Goal: Transaction & Acquisition: Obtain resource

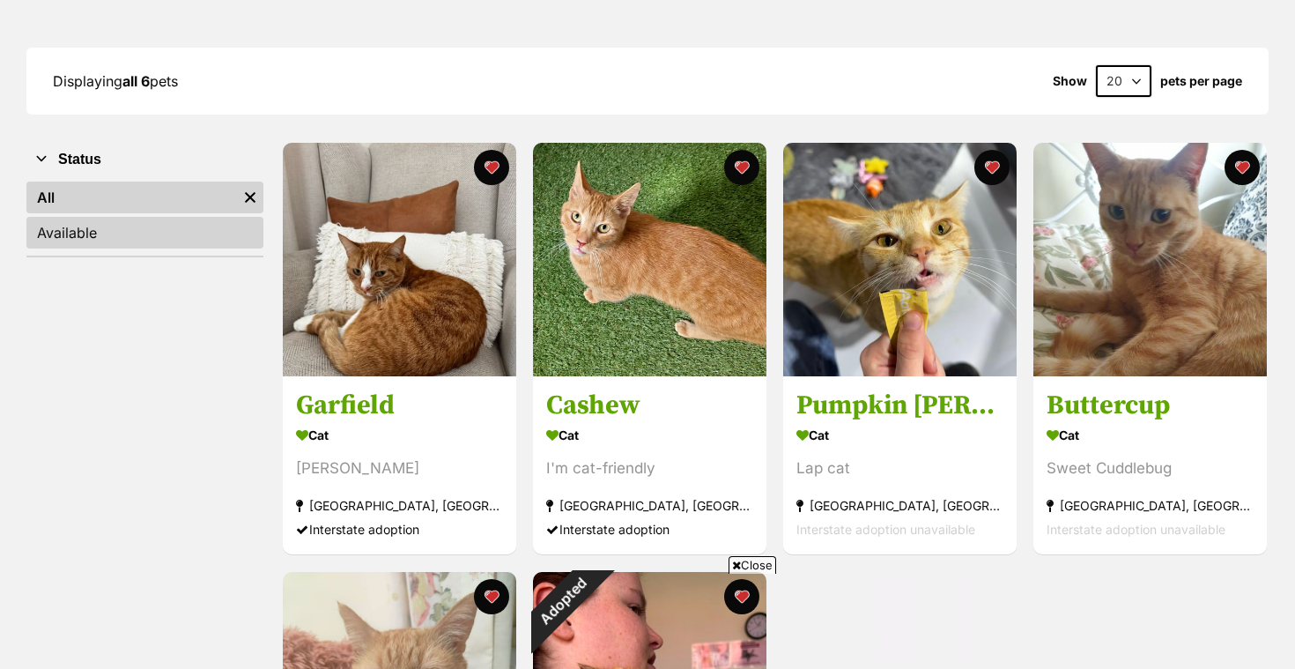
click at [152, 225] on link "Available" at bounding box center [144, 233] width 237 height 32
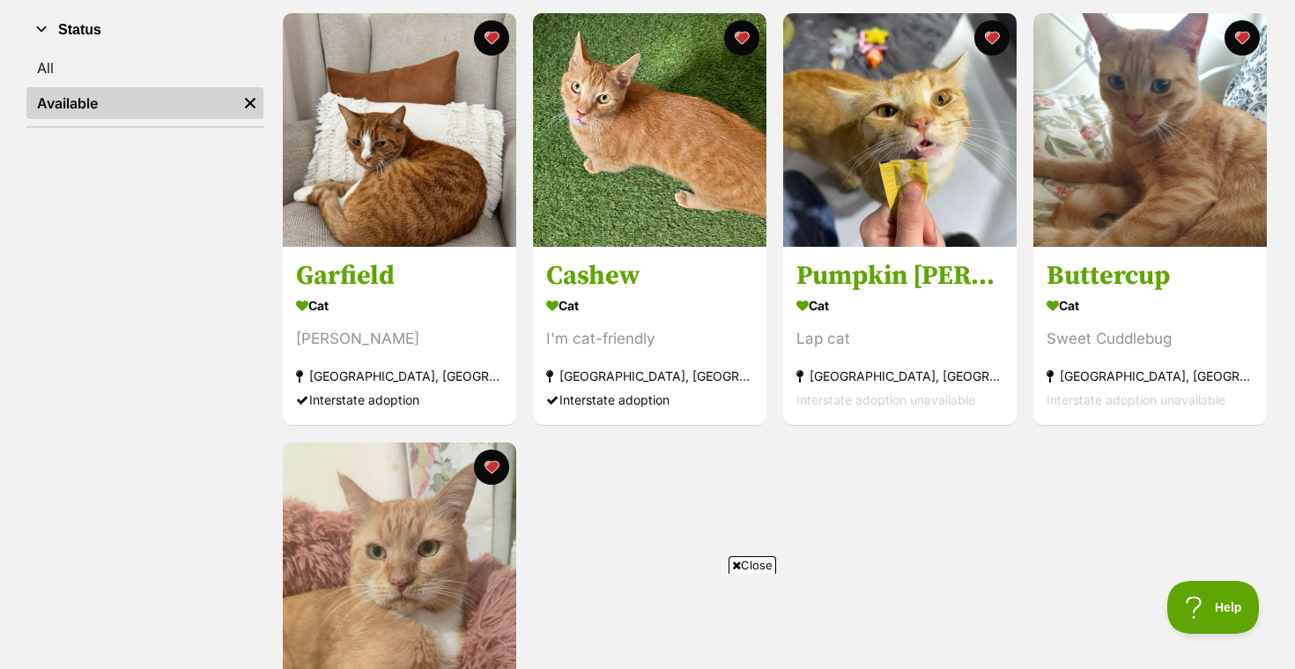
scroll to position [342, 0]
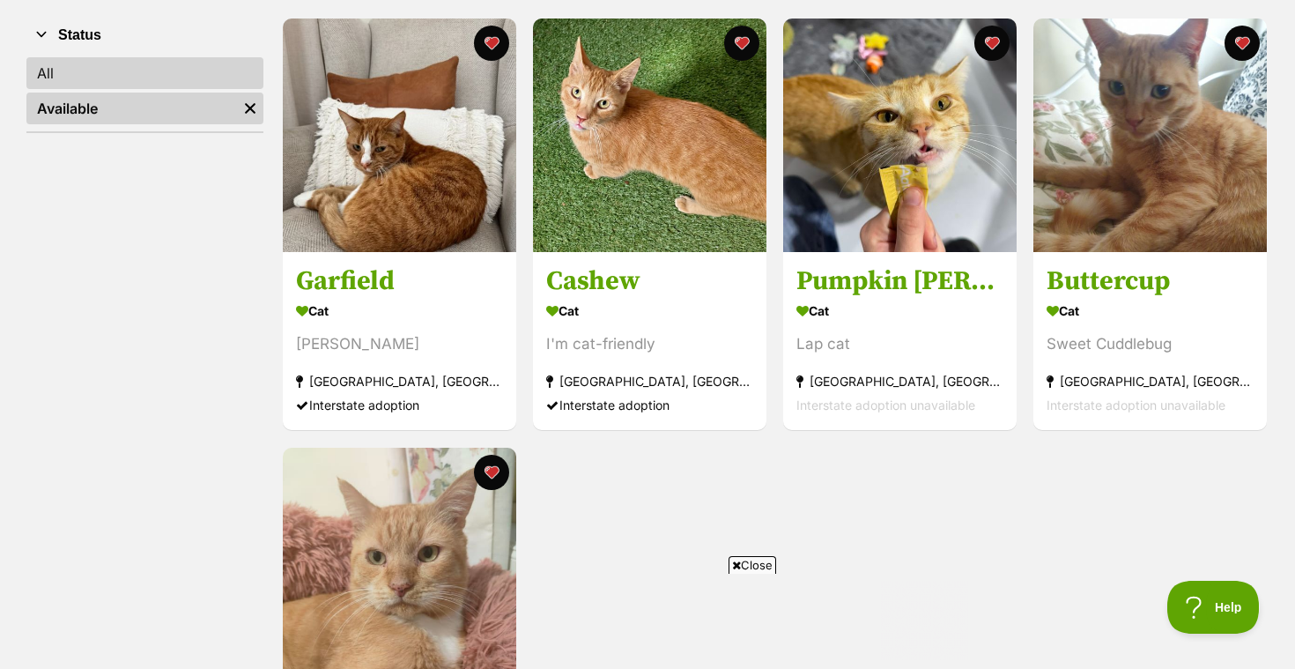
click at [144, 77] on link "All" at bounding box center [144, 73] width 237 height 32
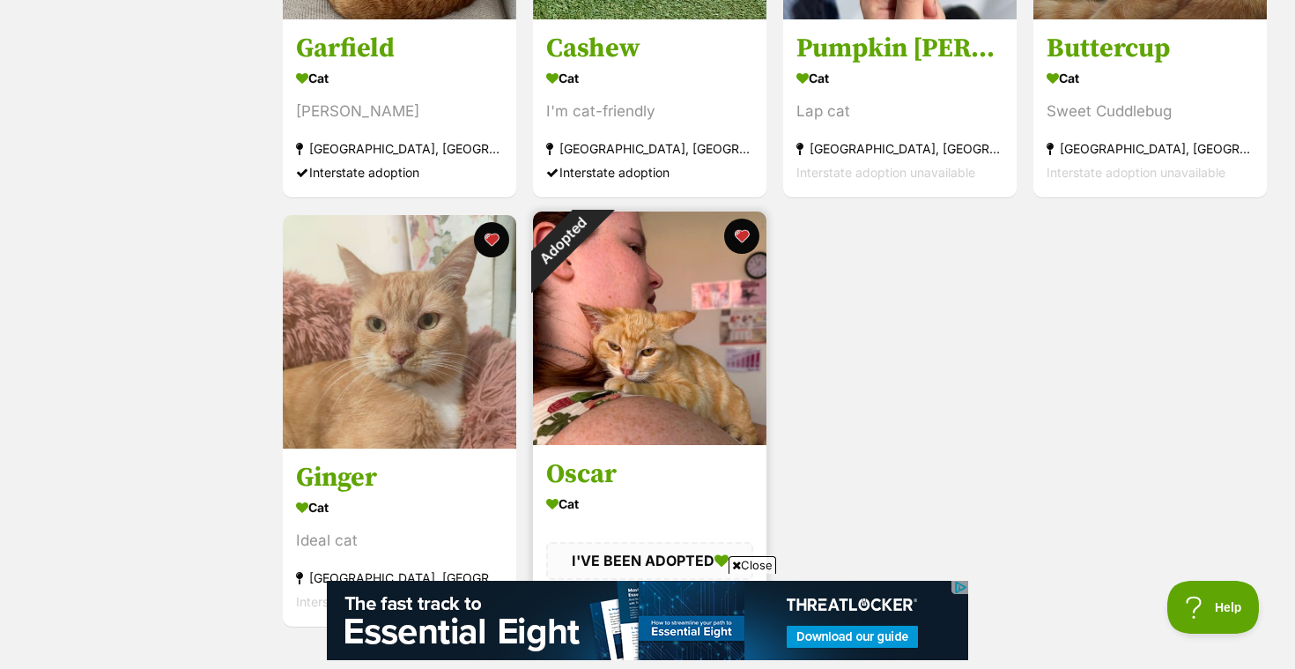
scroll to position [585, 0]
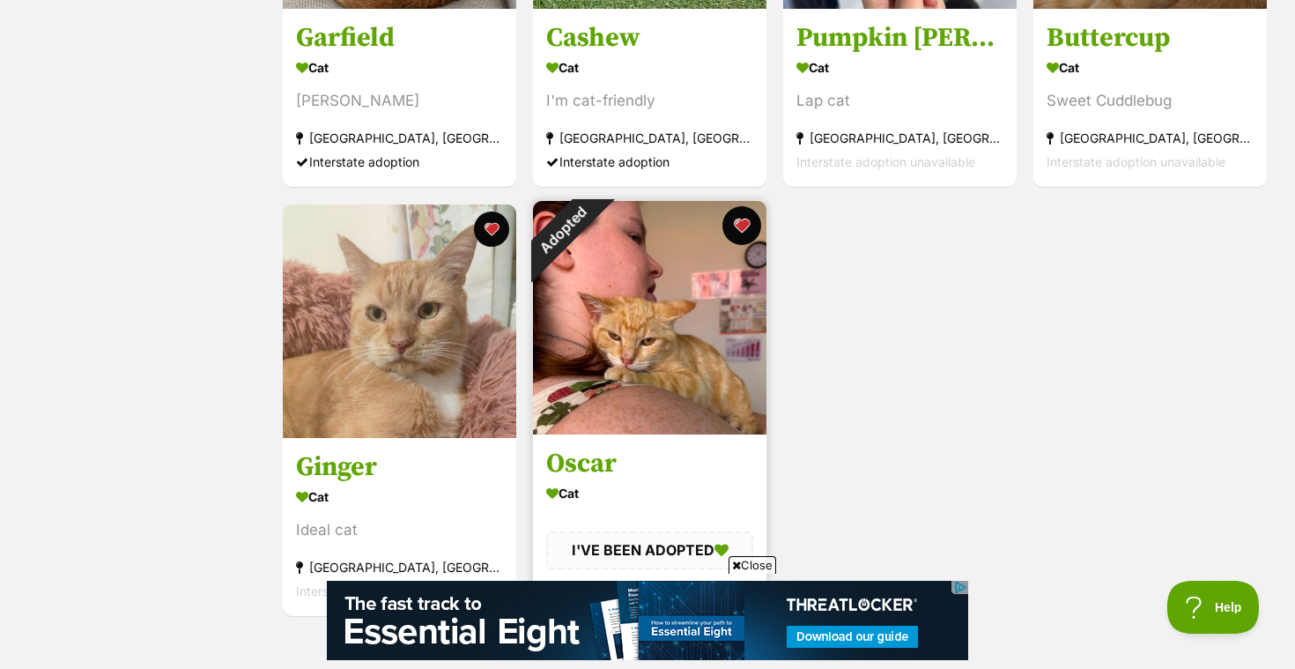
click at [742, 225] on button "favourite" at bounding box center [741, 225] width 39 height 39
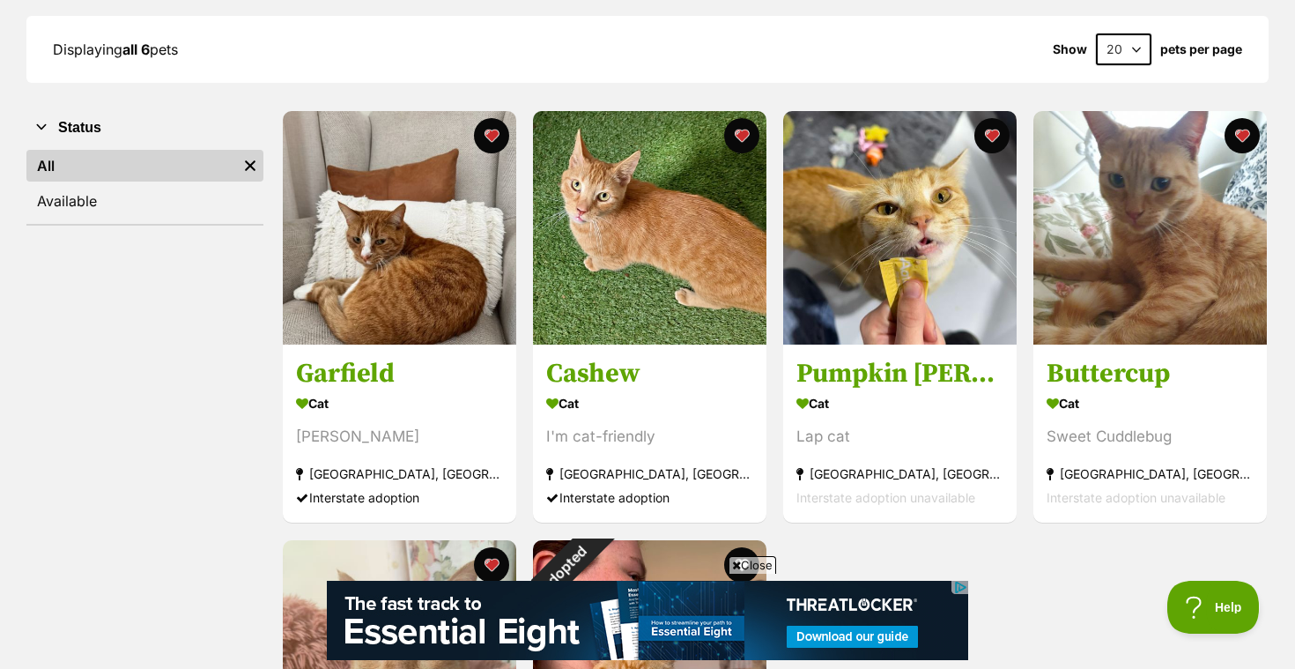
scroll to position [61, 0]
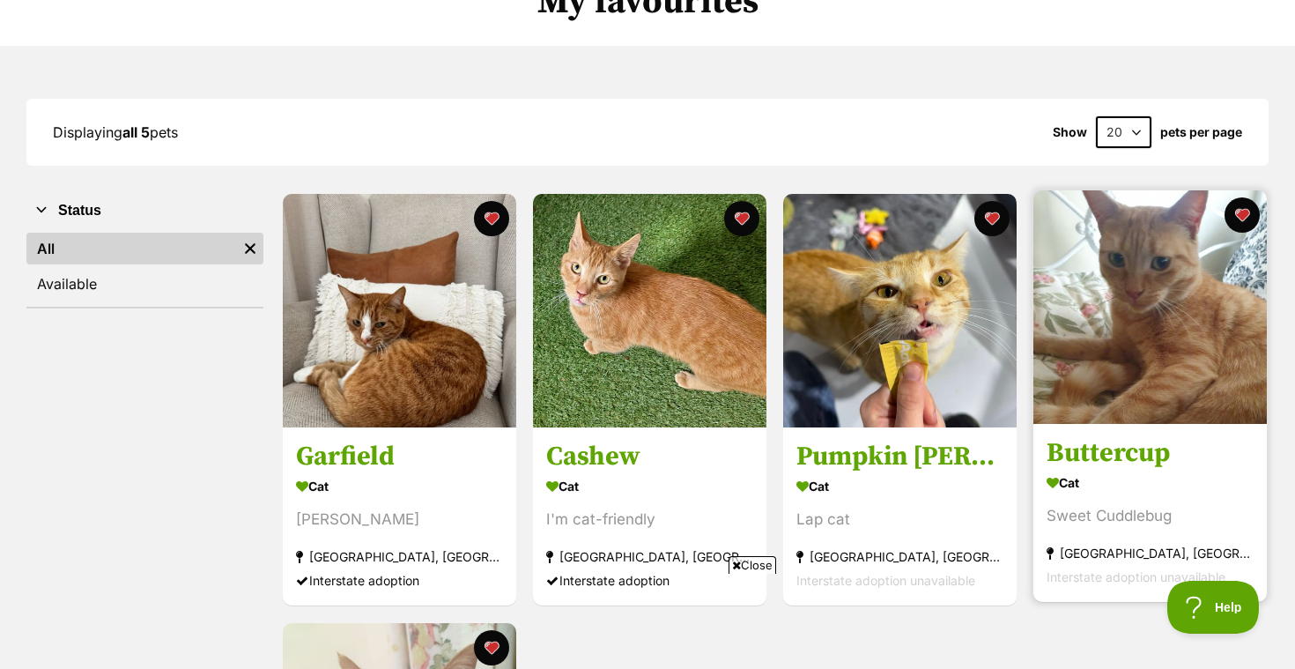
click at [1174, 457] on h3 "Buttercup" at bounding box center [1149, 453] width 207 height 33
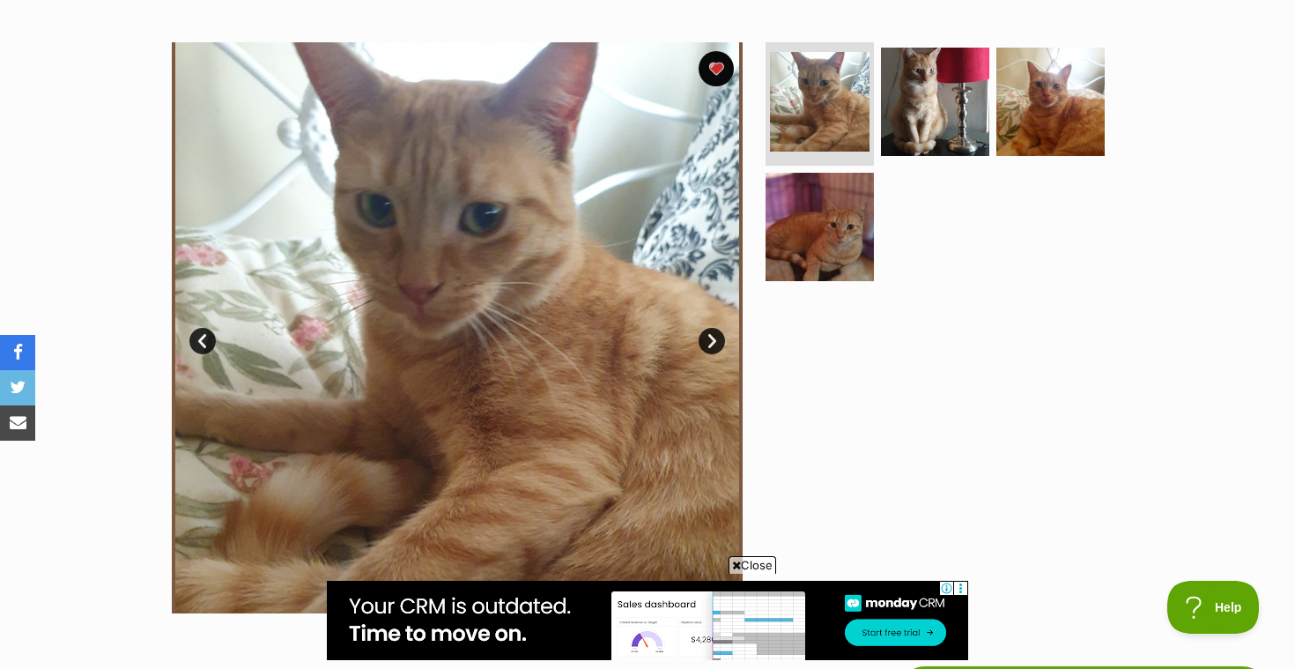
scroll to position [314, 0]
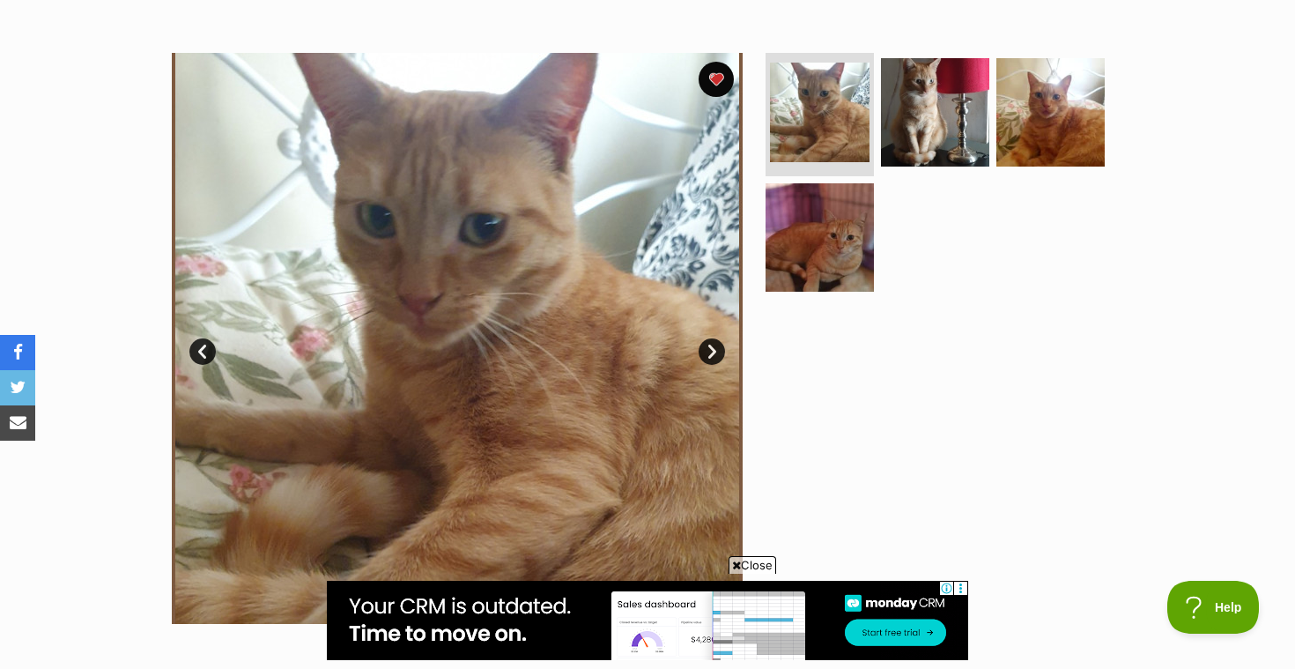
click at [743, 558] on span "Close" at bounding box center [752, 565] width 48 height 18
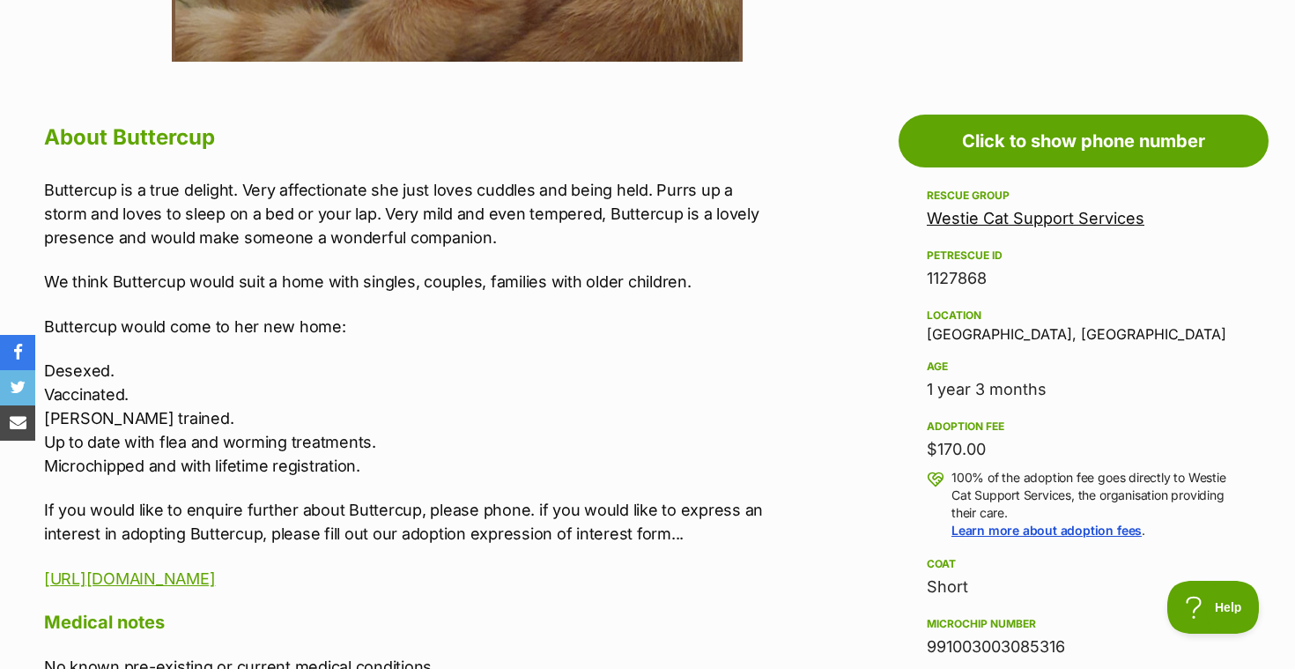
scroll to position [0, 0]
click at [205, 574] on link "https://docs.google.com/forms/d/e/1FAIpQLSf2lS-Tgs_tCCLhZN1nkrOmalyjlC7XS8UOeUM…" at bounding box center [129, 578] width 171 height 18
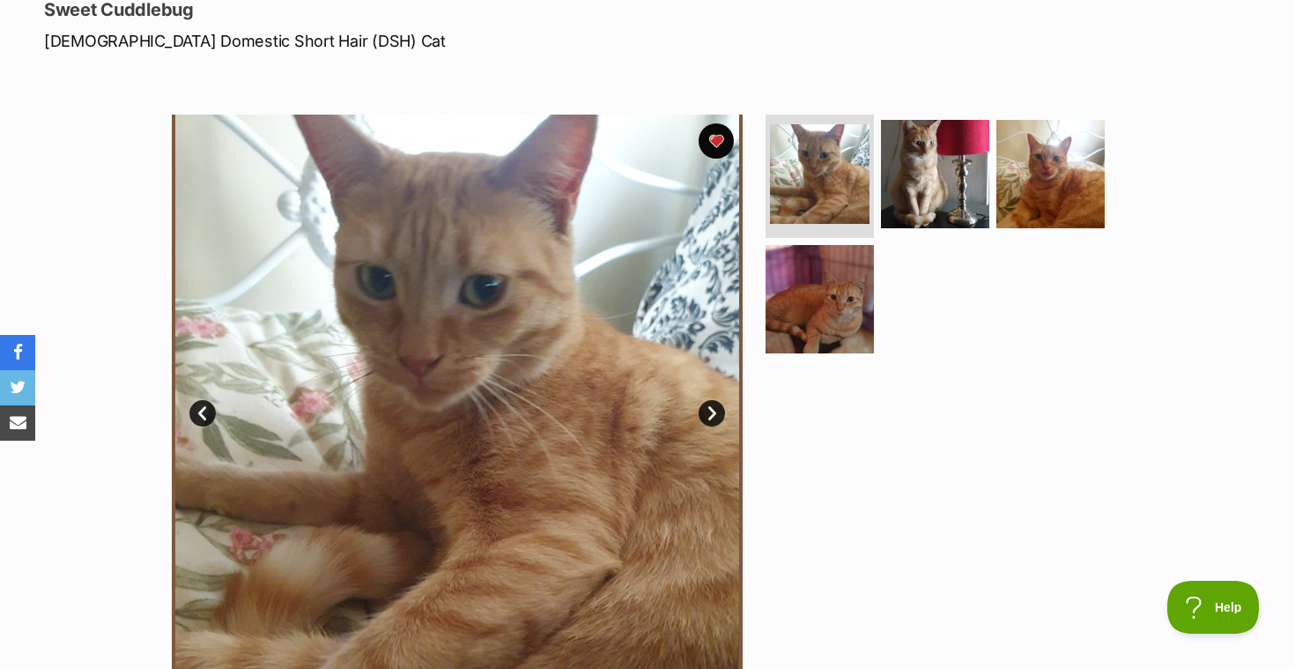
scroll to position [242, 0]
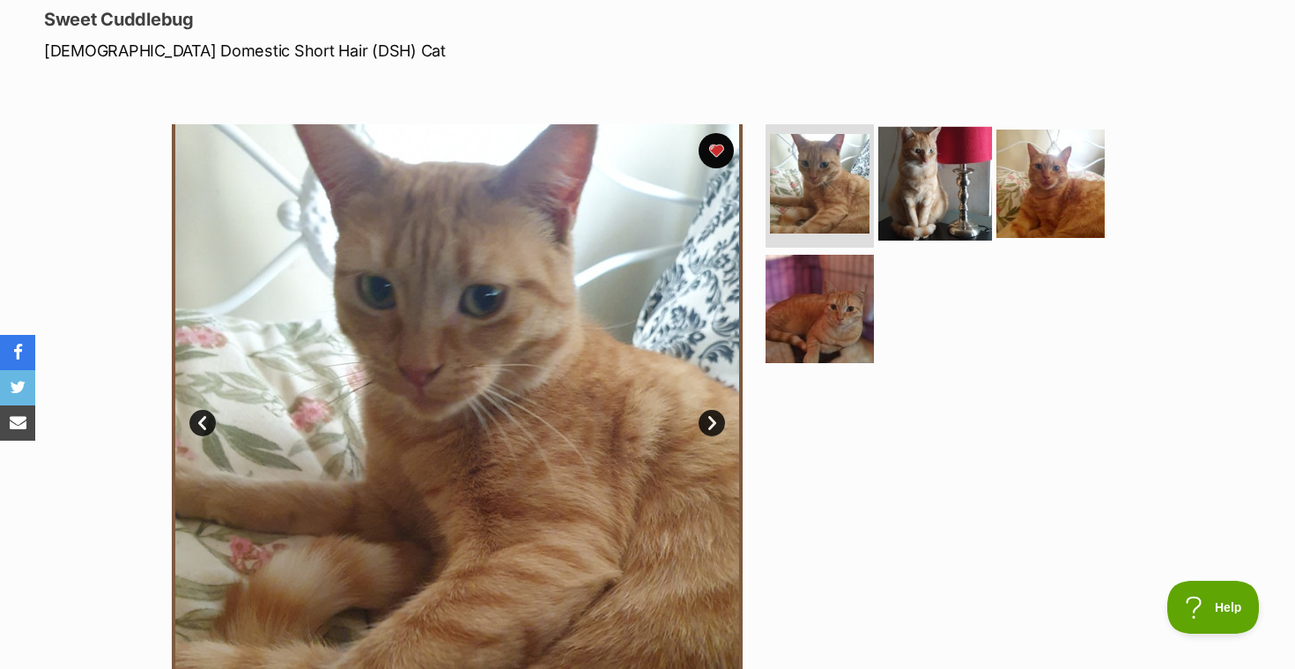
click at [894, 203] on img at bounding box center [935, 184] width 114 height 114
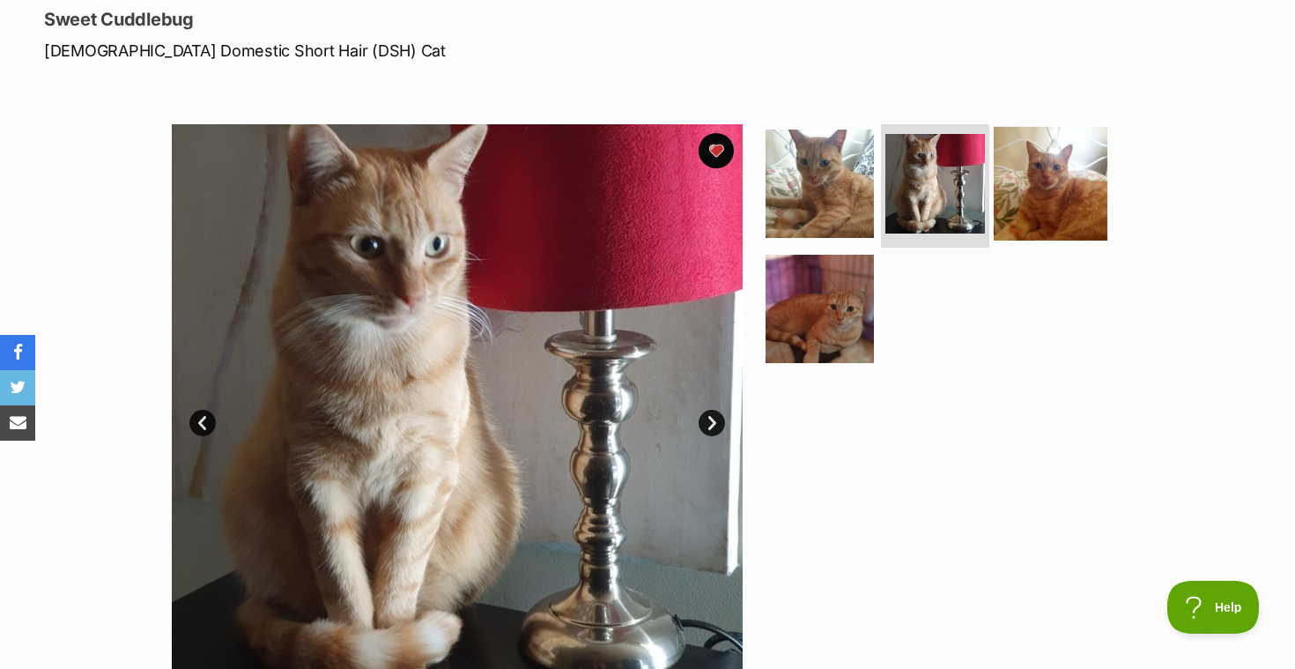
click at [1018, 177] on img at bounding box center [1051, 184] width 114 height 114
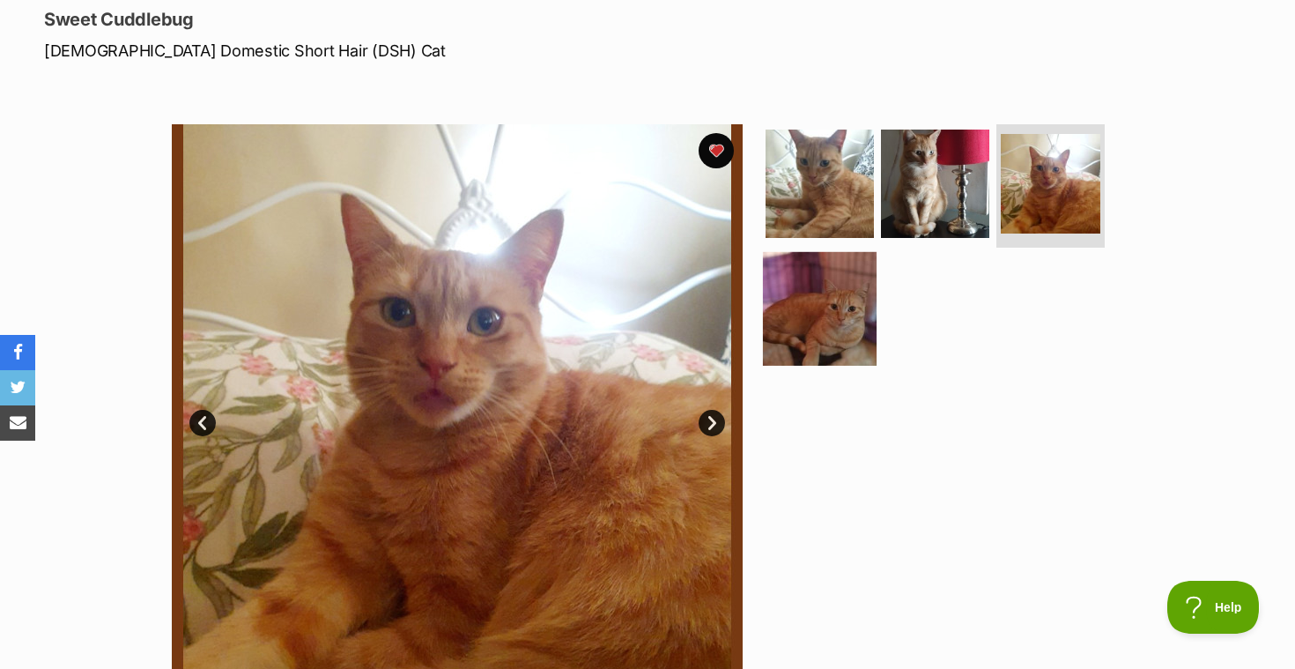
click at [826, 281] on img at bounding box center [820, 308] width 114 height 114
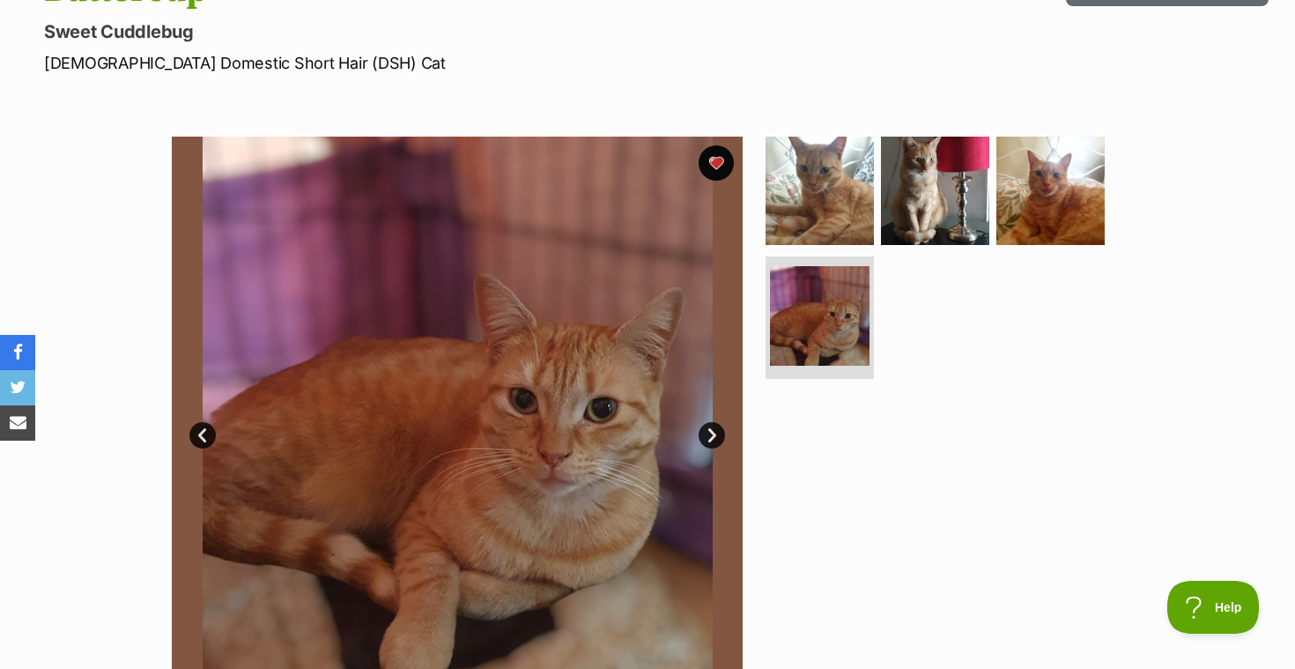
scroll to position [234, 0]
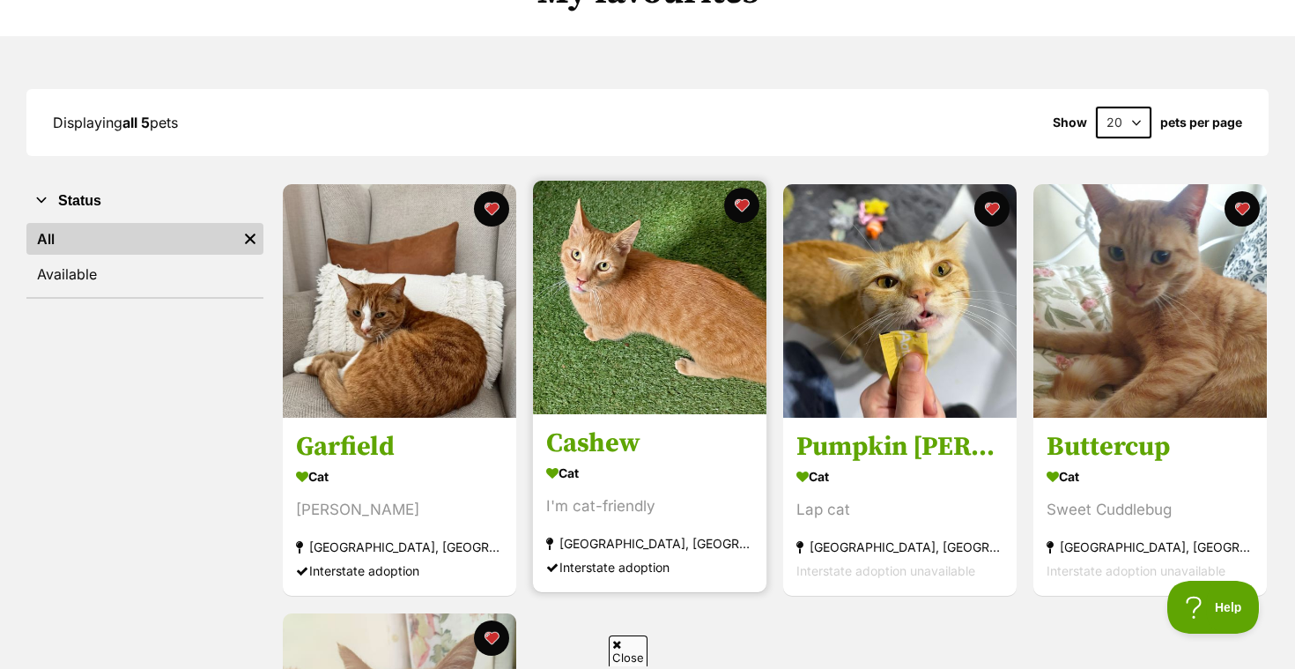
scroll to position [188, 0]
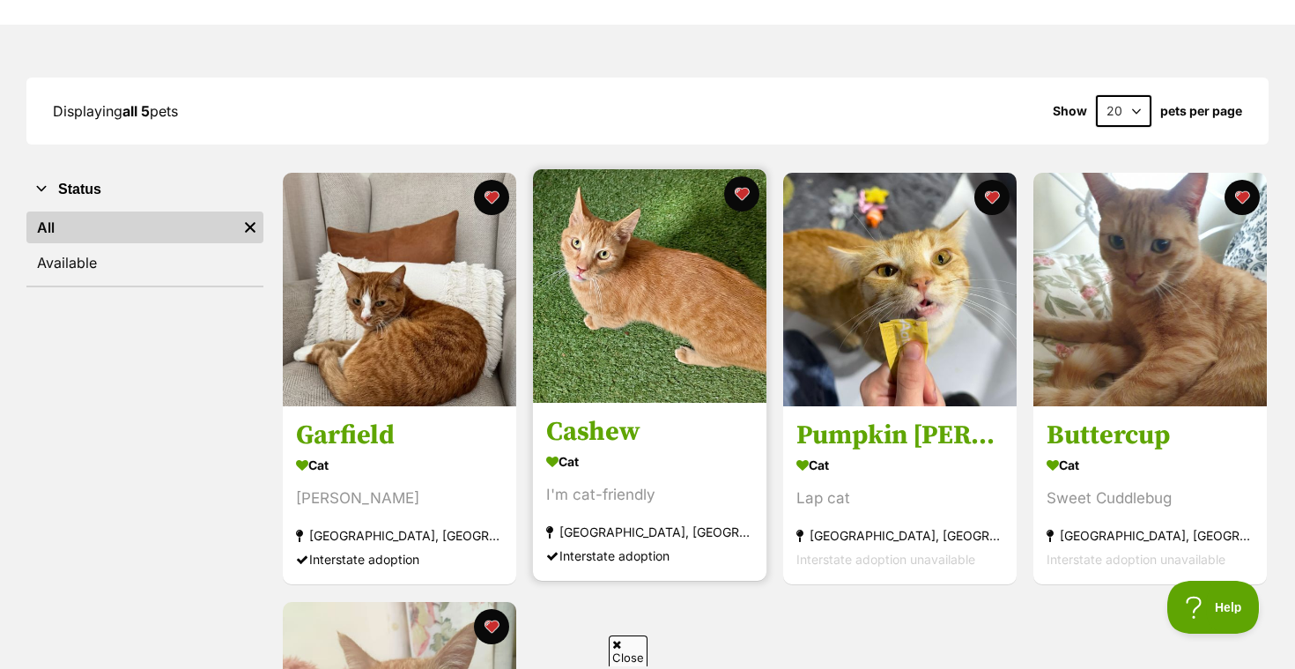
click at [616, 388] on img at bounding box center [649, 285] width 233 height 233
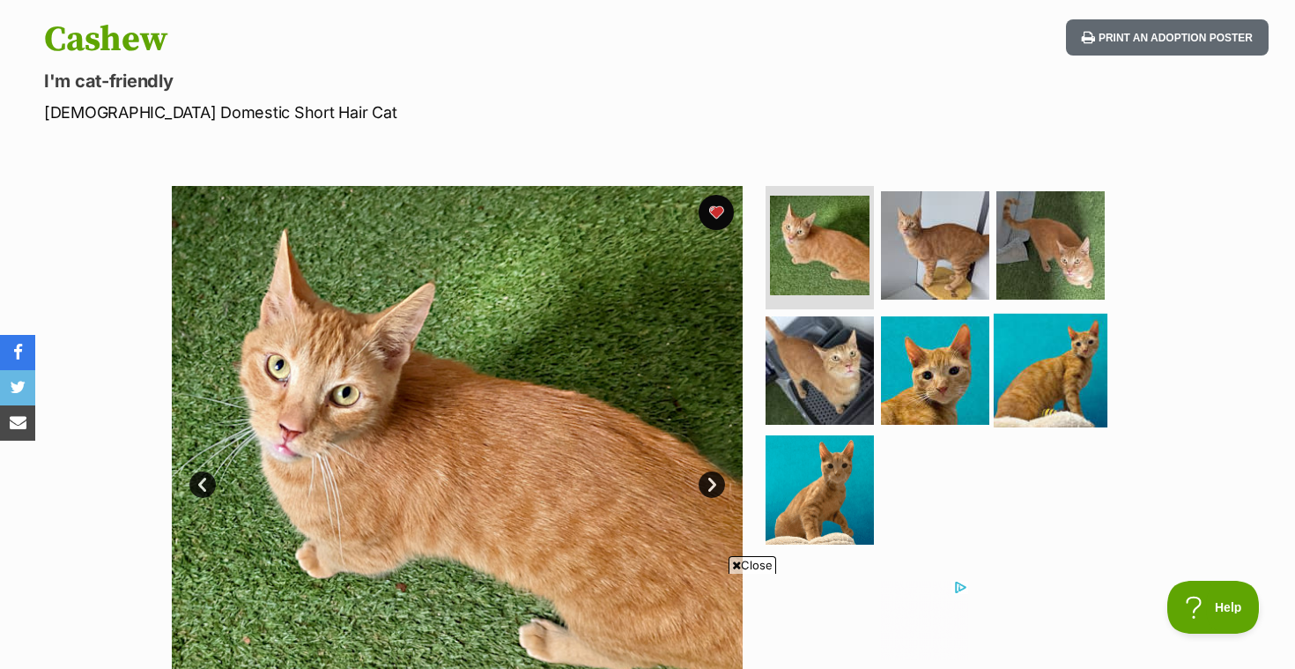
click at [1003, 389] on img at bounding box center [1051, 370] width 114 height 114
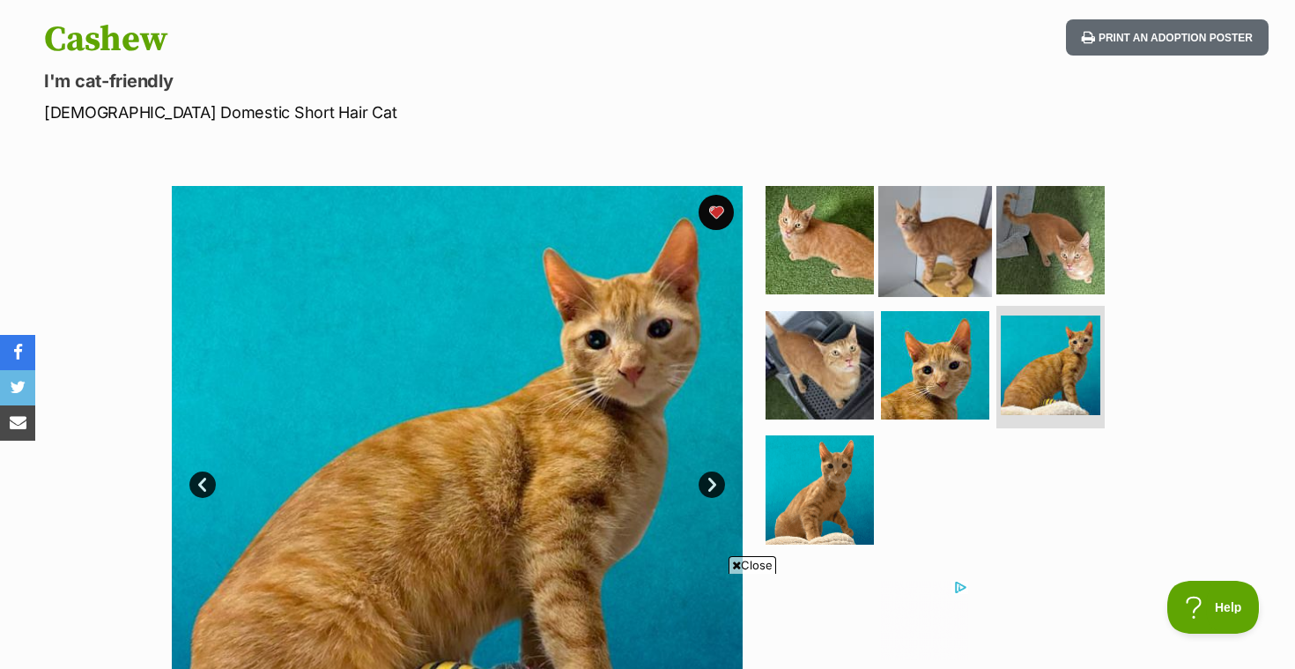
click at [956, 254] on img at bounding box center [935, 240] width 114 height 114
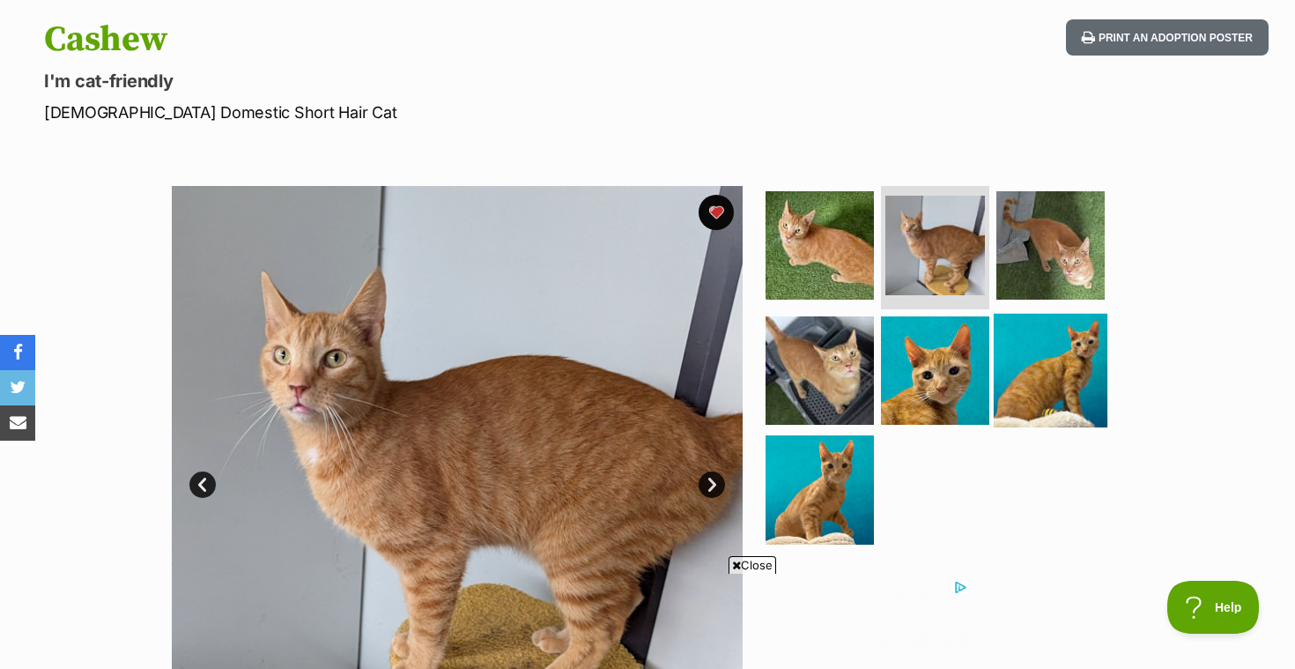
click at [1043, 323] on img at bounding box center [1051, 370] width 114 height 114
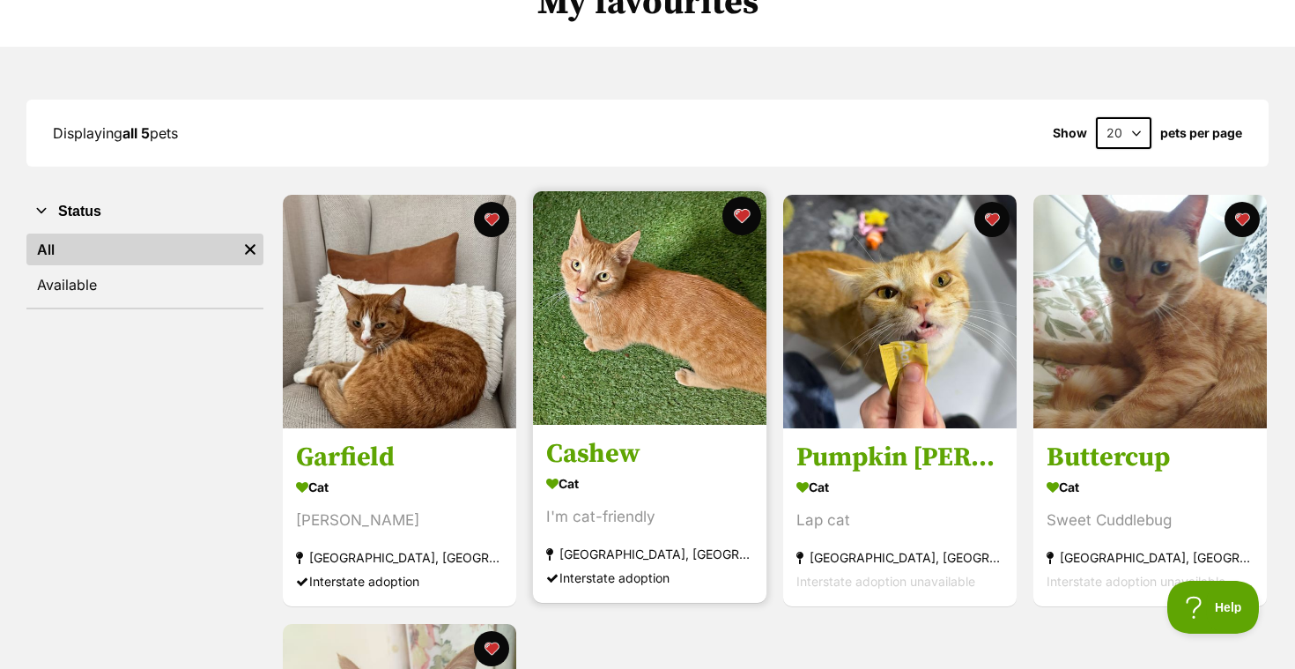
click at [744, 218] on button "favourite" at bounding box center [741, 215] width 39 height 39
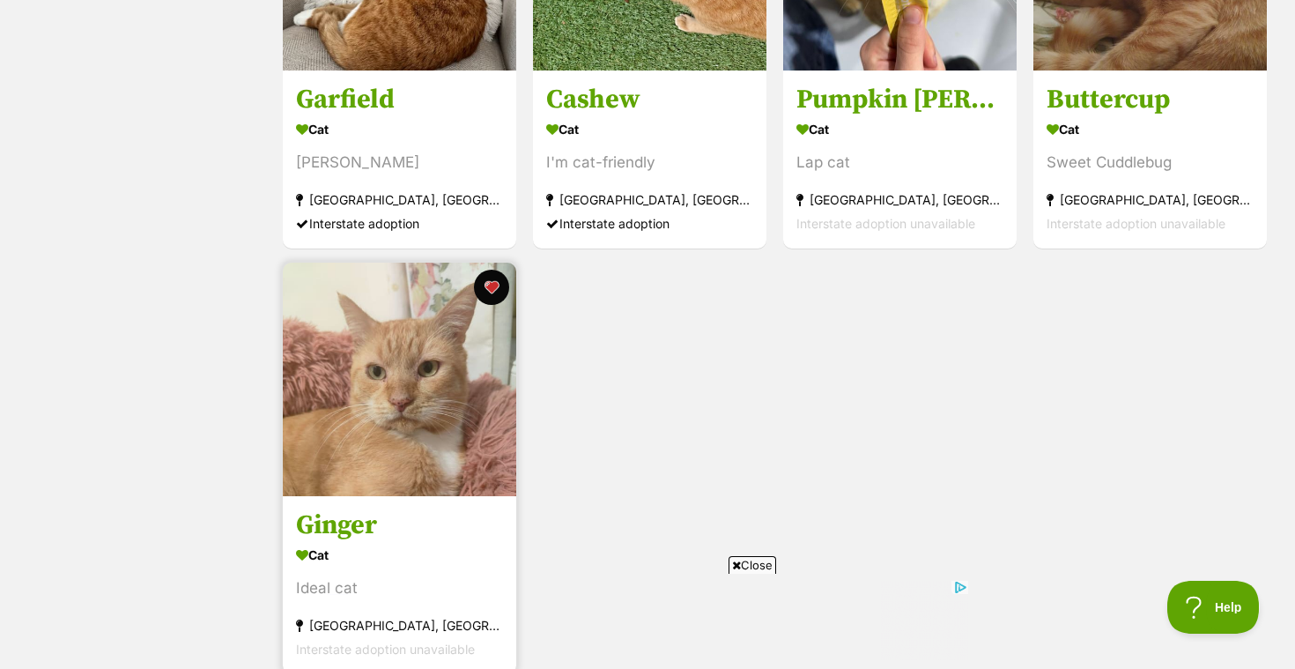
click at [385, 375] on img at bounding box center [399, 378] width 233 height 233
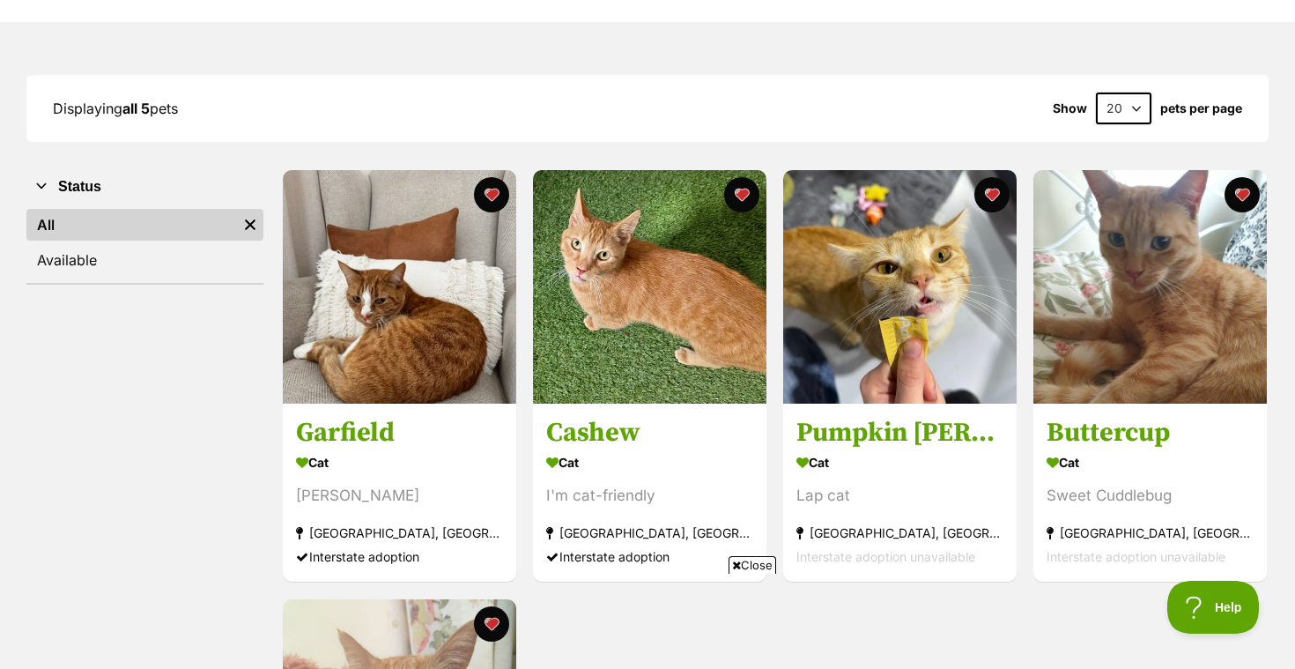
scroll to position [188, 0]
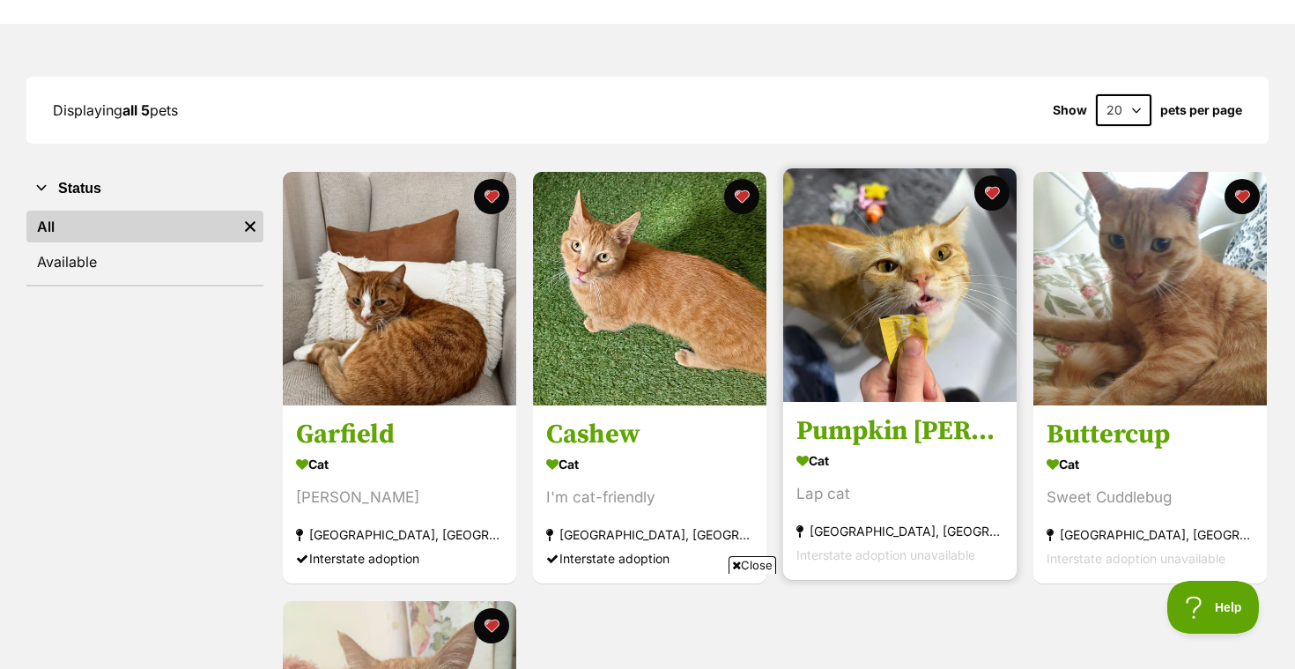
click at [935, 365] on img at bounding box center [899, 284] width 233 height 233
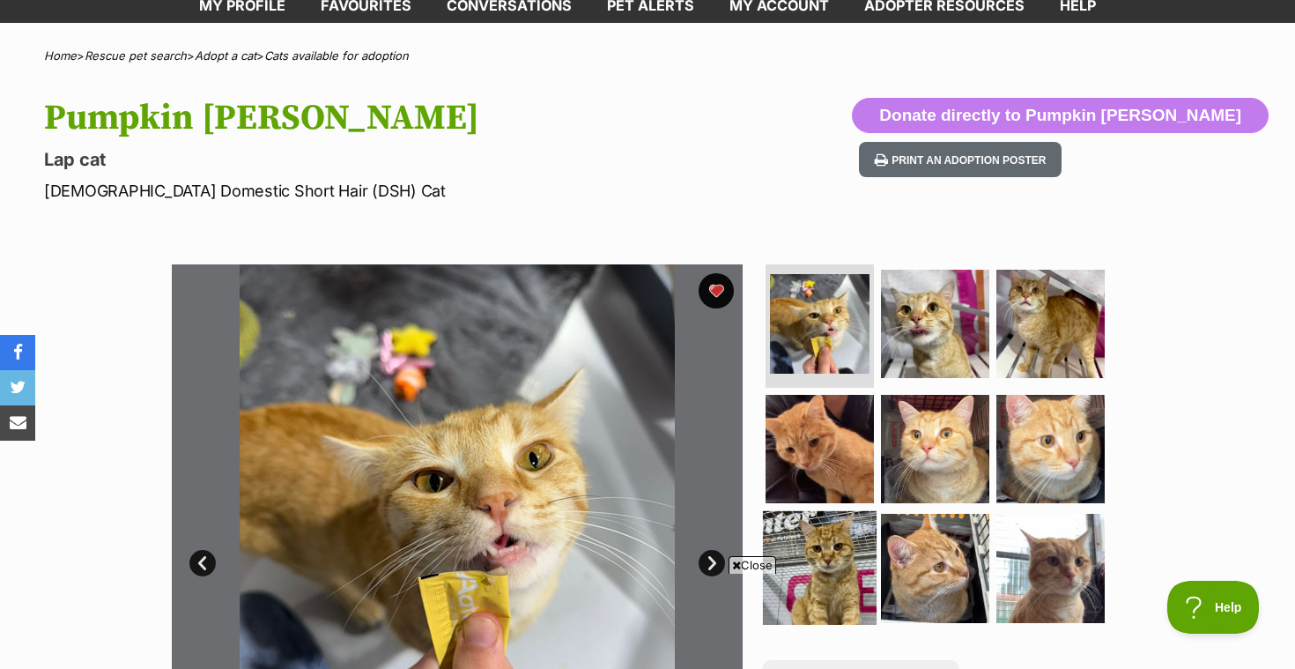
click at [821, 537] on img at bounding box center [820, 568] width 114 height 114
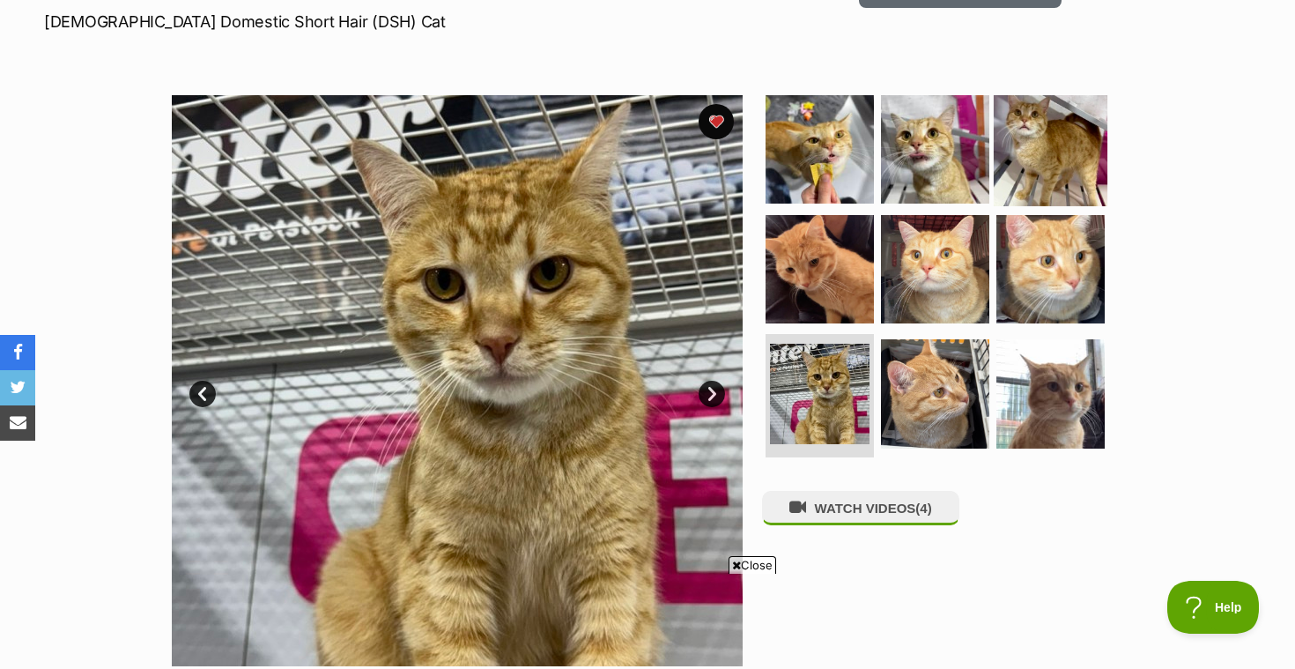
click at [1052, 141] on img at bounding box center [1051, 149] width 114 height 114
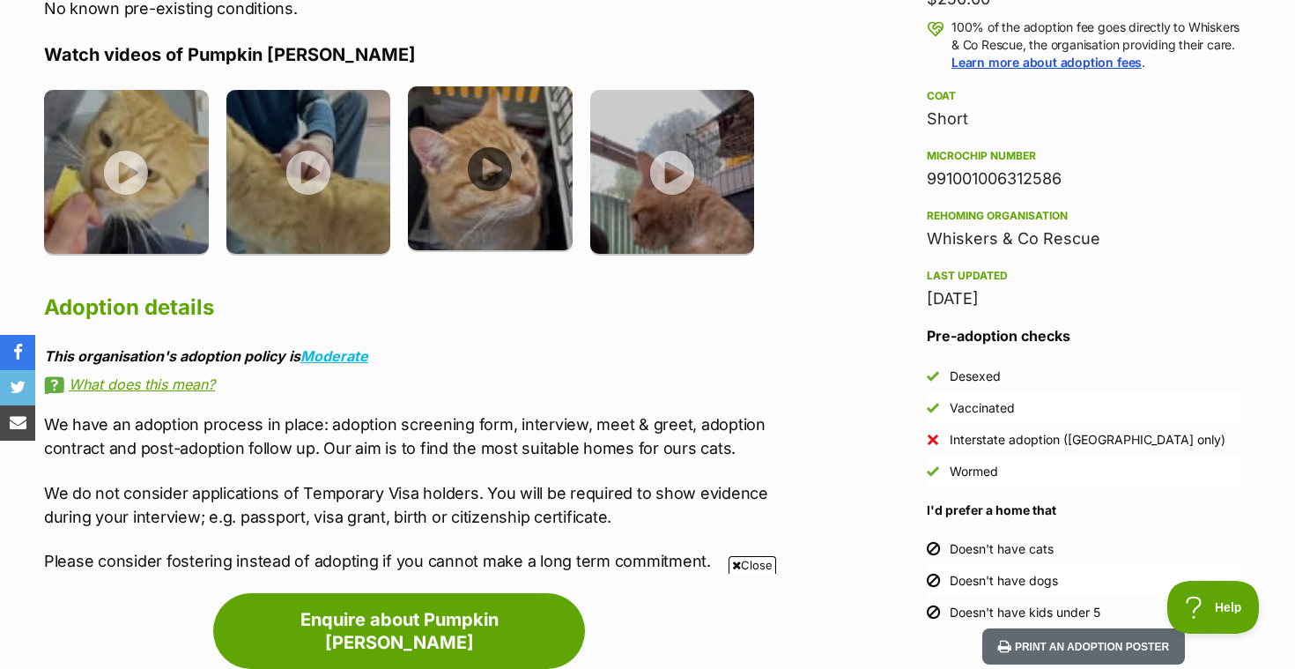
scroll to position [1454, 0]
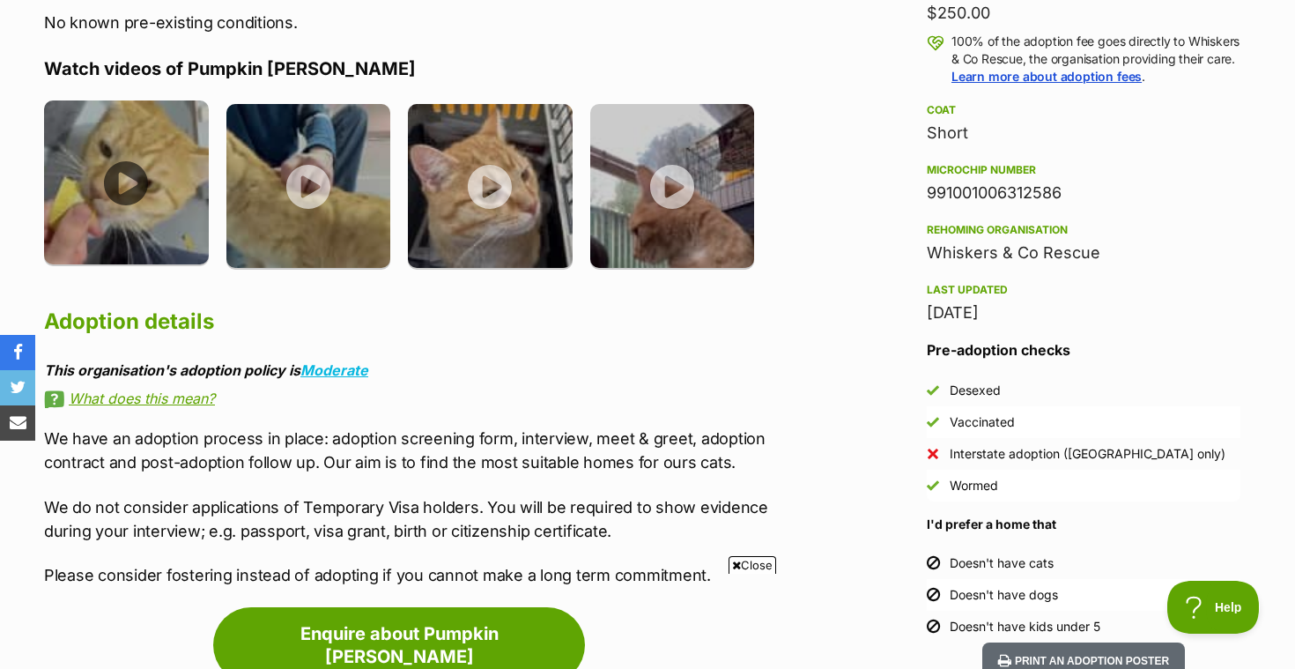
click at [117, 162] on img at bounding box center [126, 182] width 165 height 165
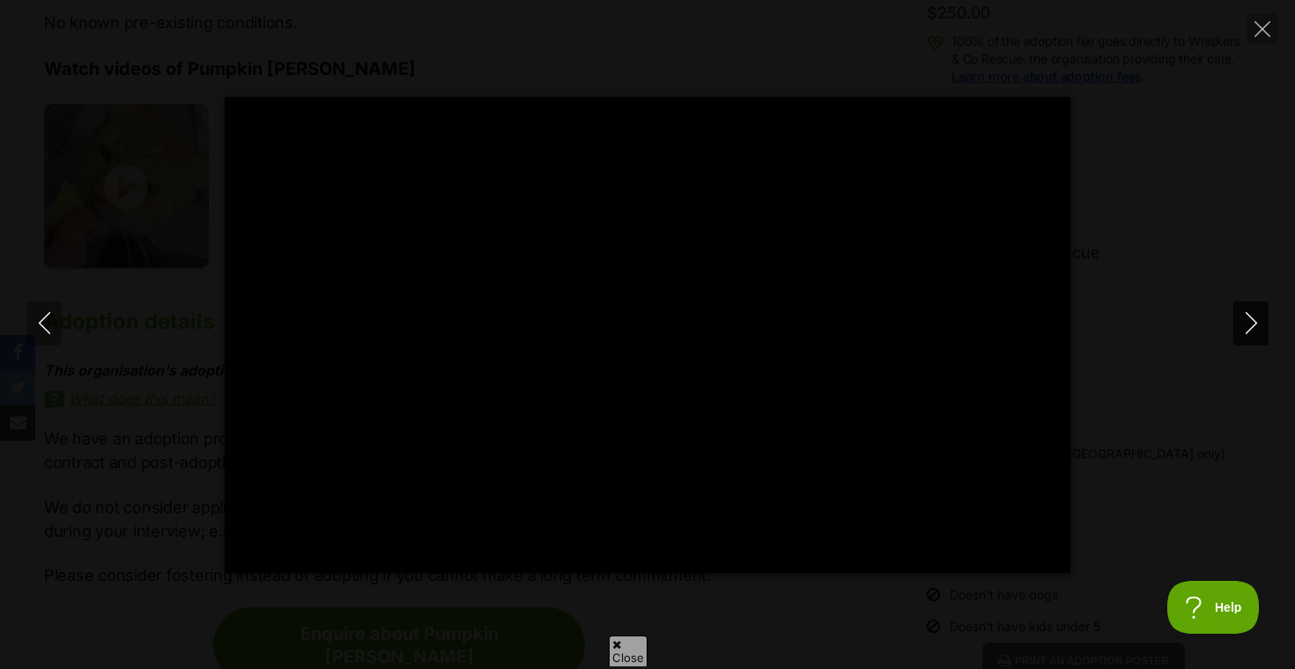
scroll to position [0, 0]
click at [1252, 320] on icon "Next" at bounding box center [1250, 323] width 11 height 22
type input "54.85"
type input "100"
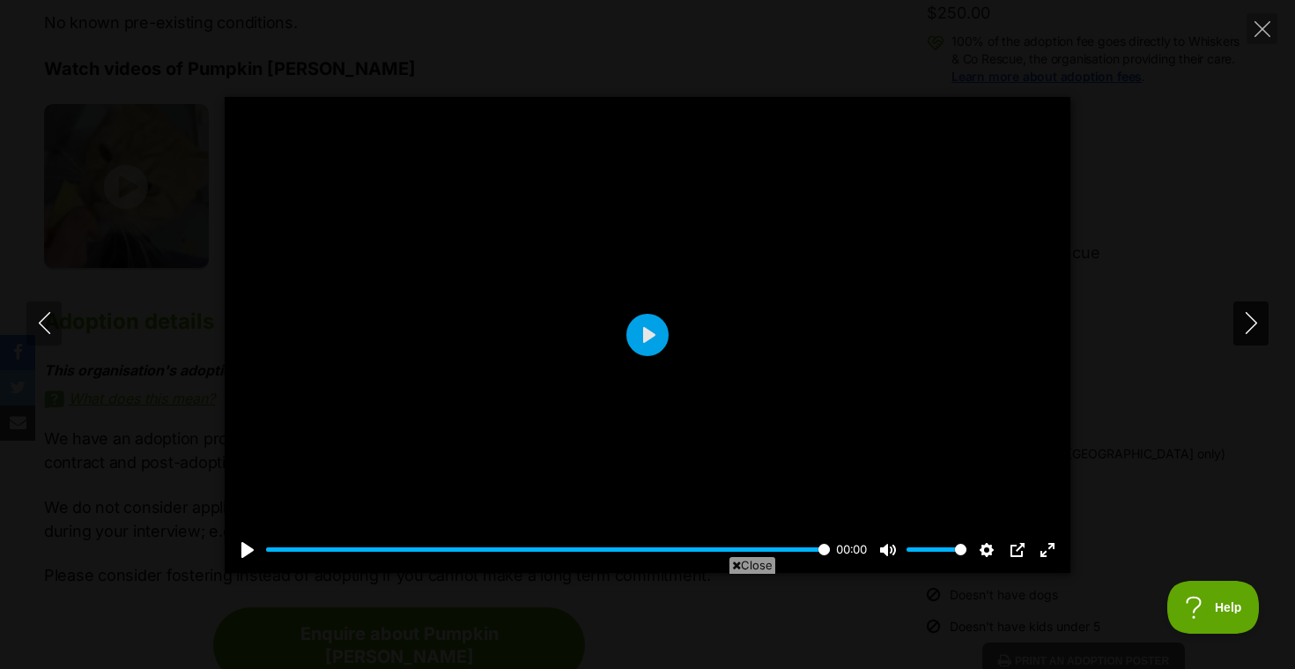
click at [1252, 319] on icon "Next" at bounding box center [1250, 323] width 11 height 22
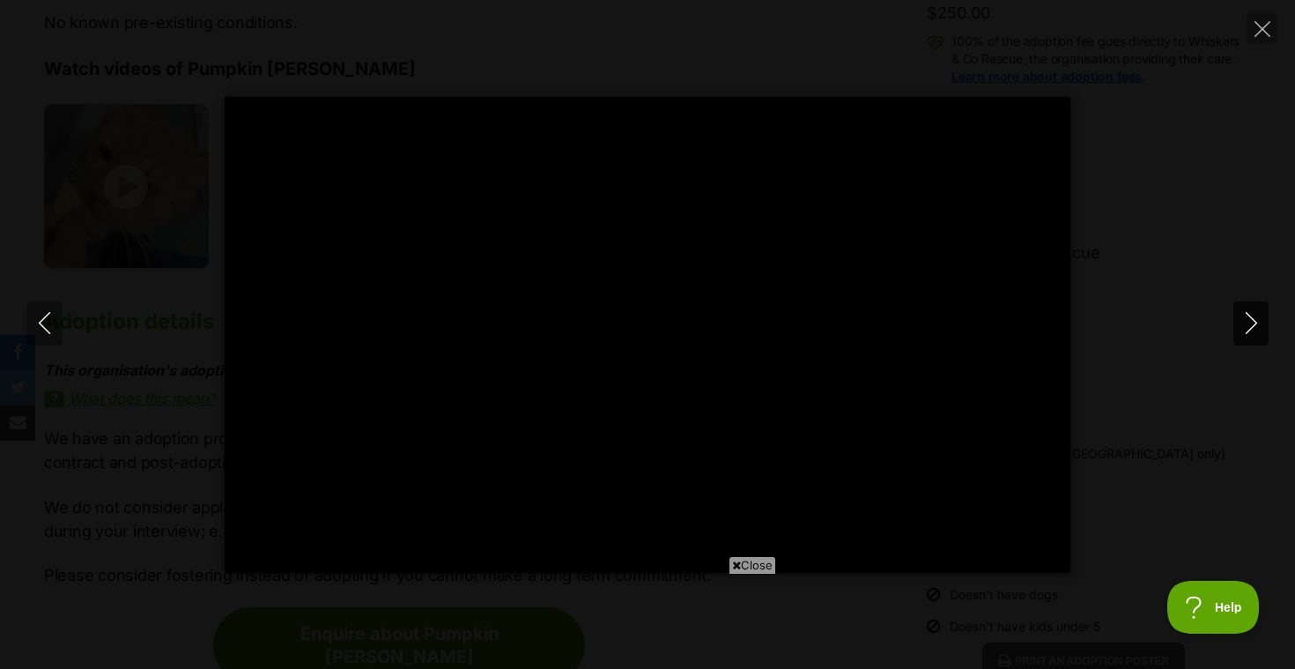
click at [1252, 319] on icon "Next" at bounding box center [1250, 323] width 11 height 22
type input "27.1"
type input "100"
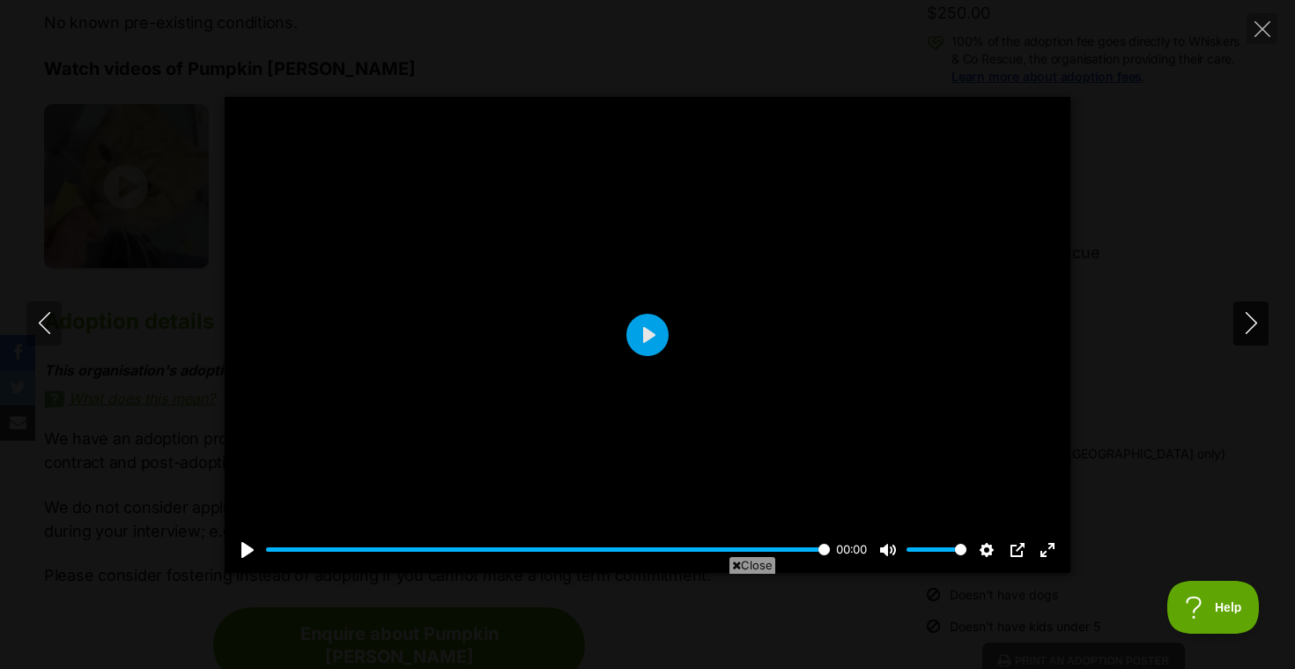
click at [1252, 319] on icon "Next" at bounding box center [1250, 323] width 11 height 22
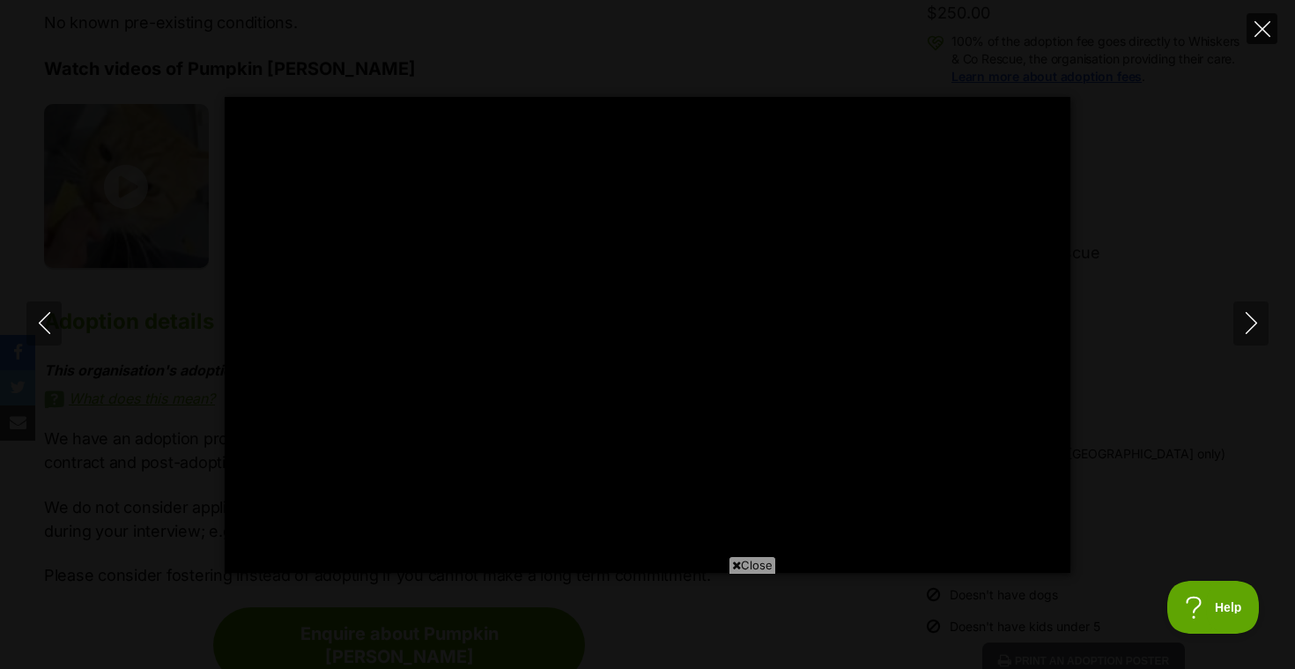
click at [1260, 28] on icon "Close" at bounding box center [1262, 29] width 16 height 16
type input "60.63"
